Goal: Find contact information: Find contact information

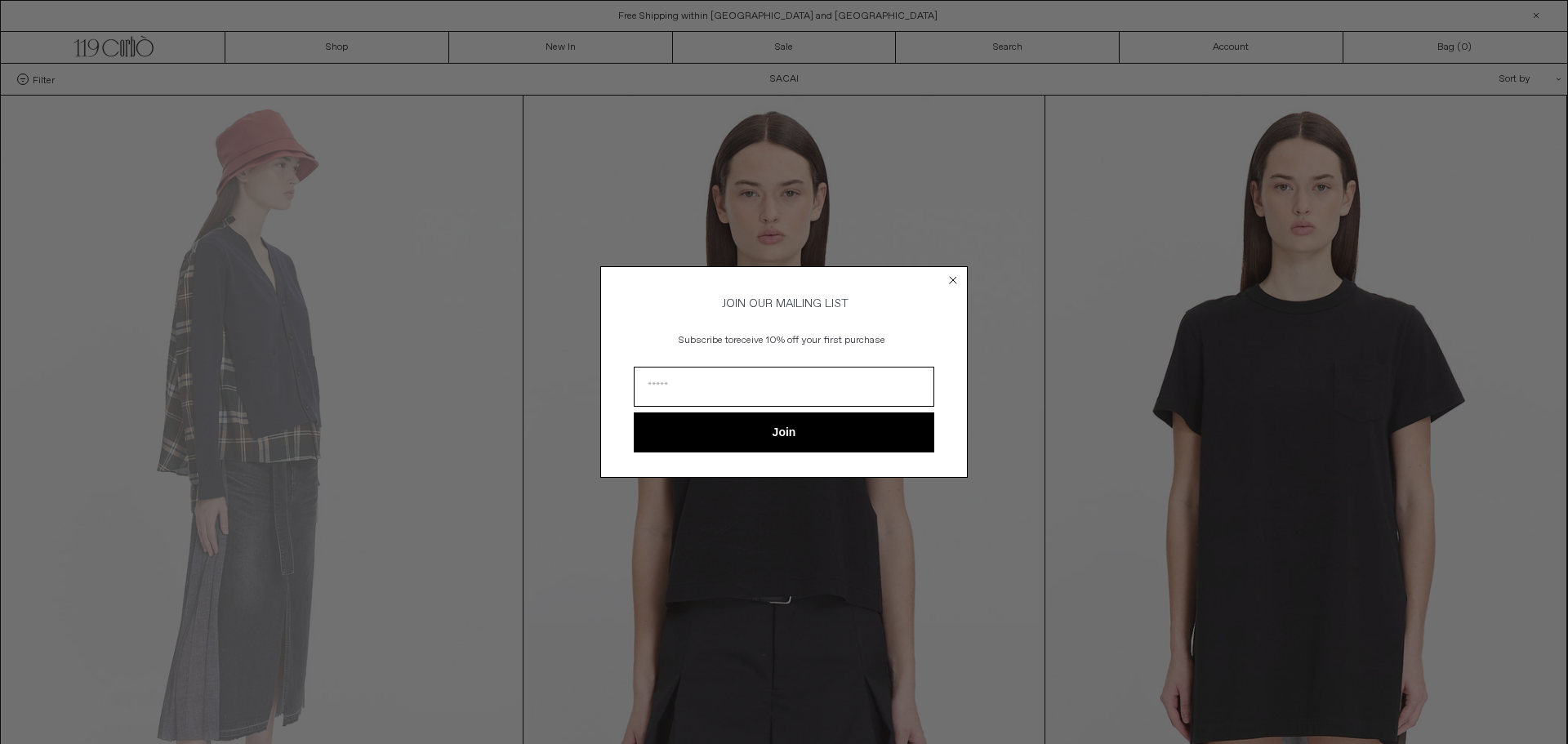
click at [953, 273] on circle "Close dialog" at bounding box center [954, 280] width 16 height 16
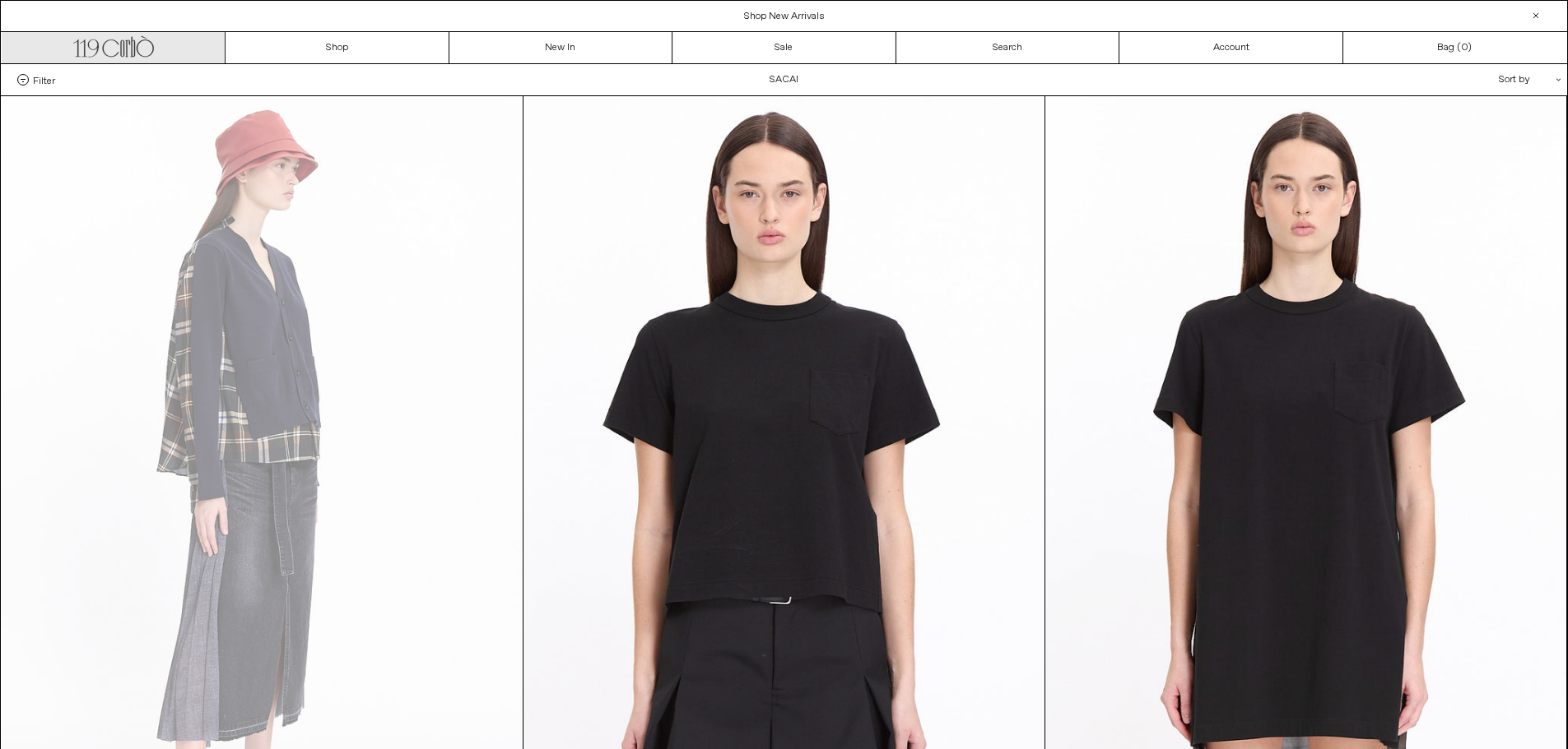
click at [131, 48] on icon ".cls-1, .cls-2 { fill: #231f20; stroke: #231f20; stroke-miterlimit: 10; stroke-…" at bounding box center [114, 45] width 81 height 24
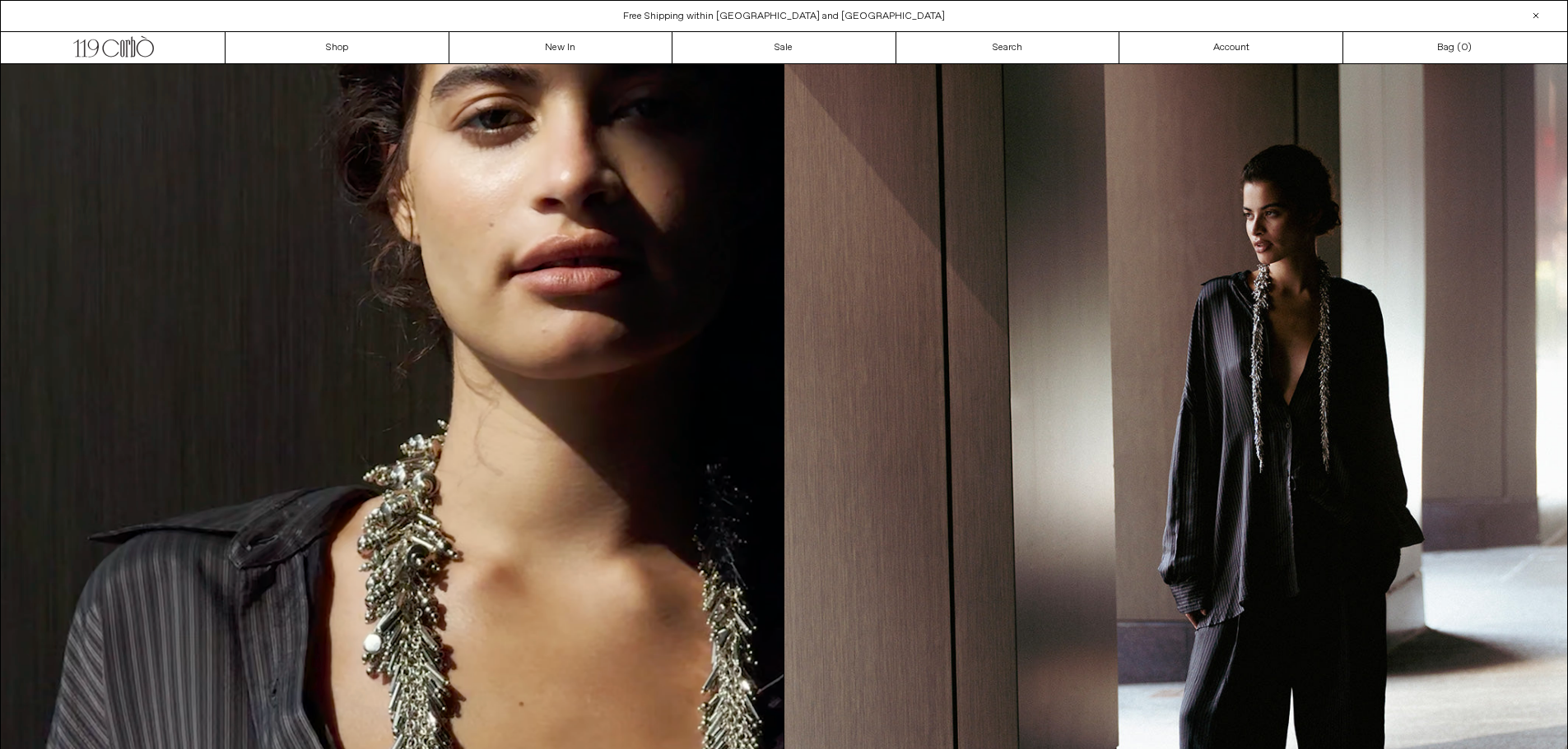
click at [1537, 14] on div at bounding box center [1535, 15] width 19 height 19
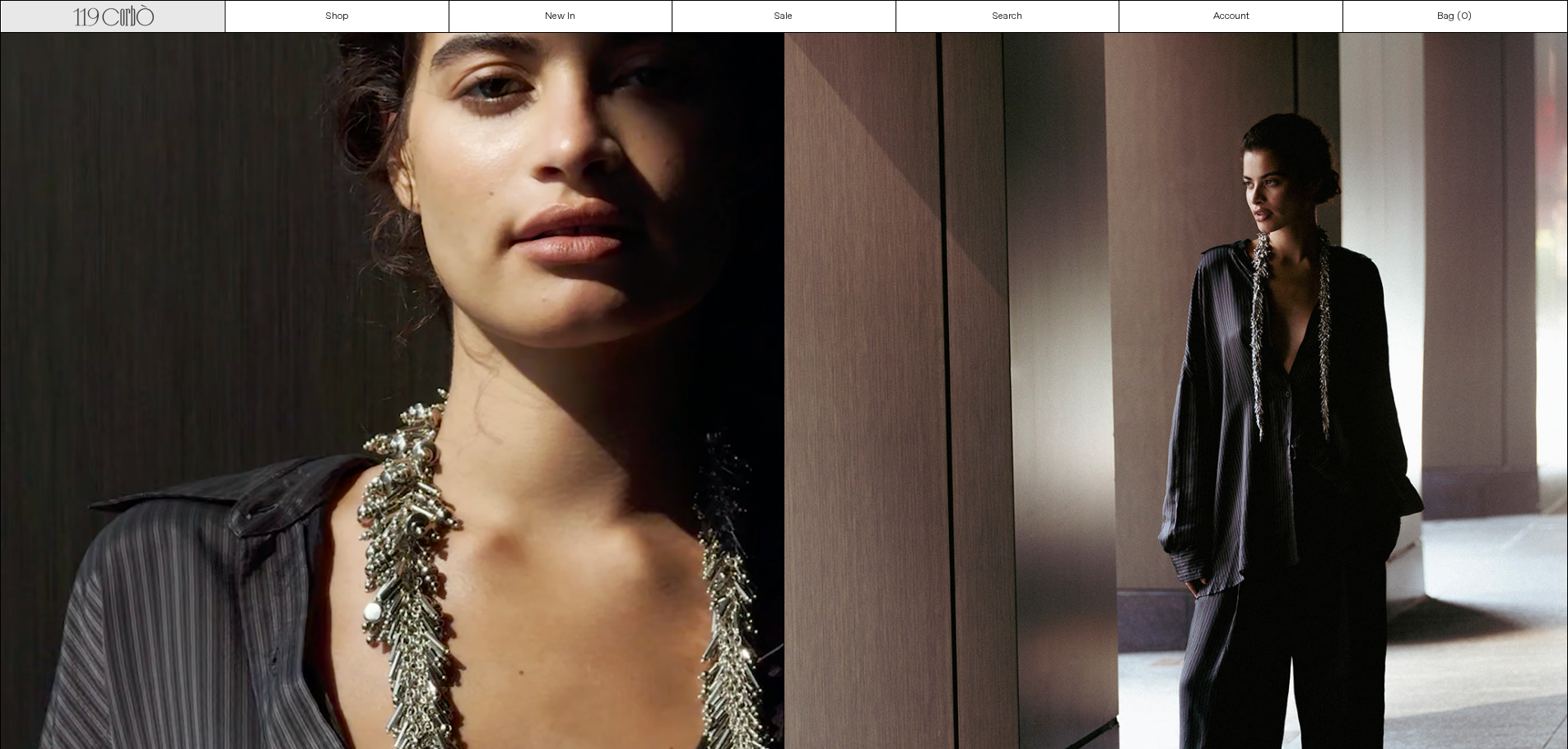
click at [181, 24] on link ".cls-1, .cls-2 { fill: #231f20; stroke: #231f20; stroke-miterlimit: 10; stroke-…" at bounding box center [114, 16] width 224 height 31
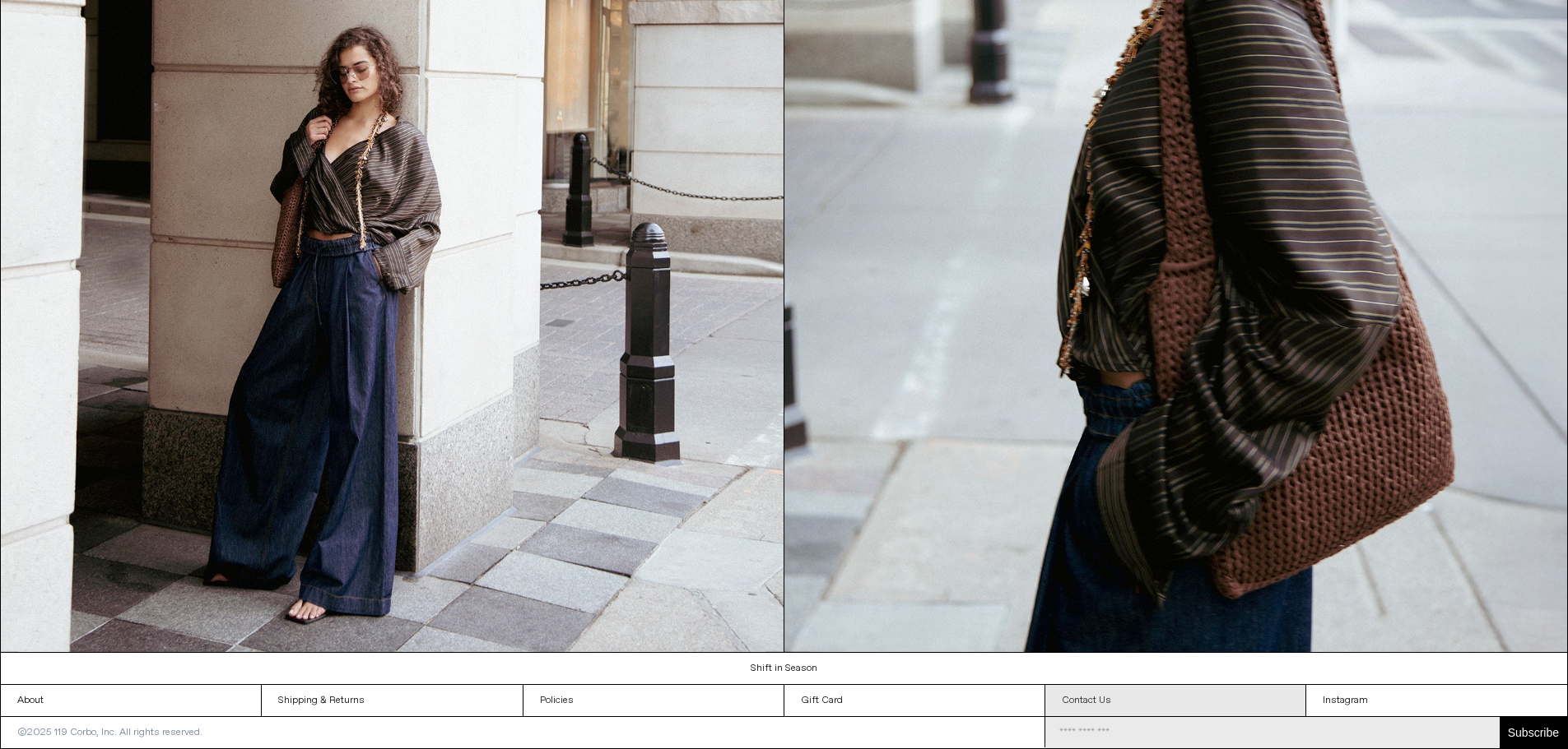
click at [1089, 685] on link "Contact Us" at bounding box center [1175, 700] width 260 height 31
